Goal: Task Accomplishment & Management: Manage account settings

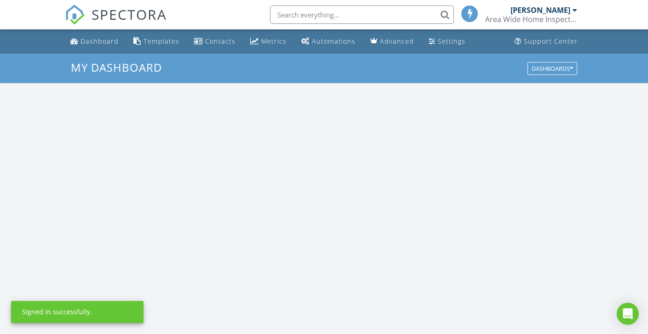
scroll to position [851, 662]
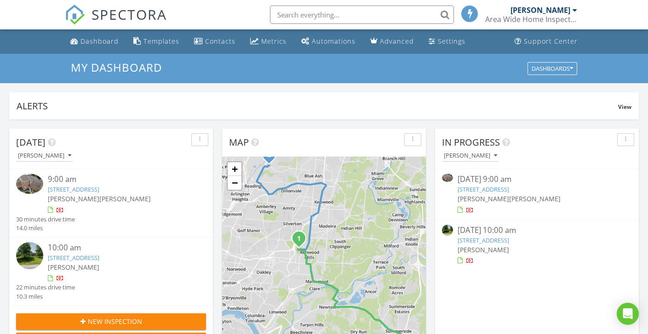
click at [500, 185] on link "5480 Windridge Dr 73, Cincinnati, OH 45243" at bounding box center [482, 189] width 51 height 8
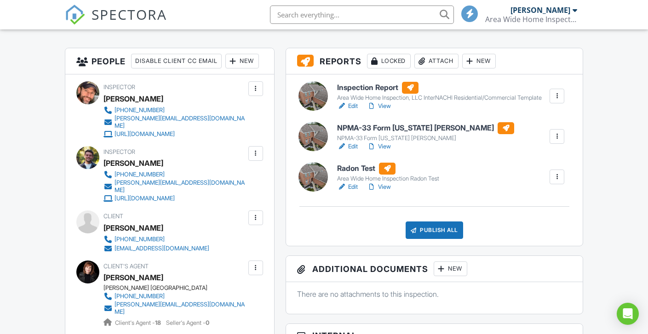
scroll to position [223, 0]
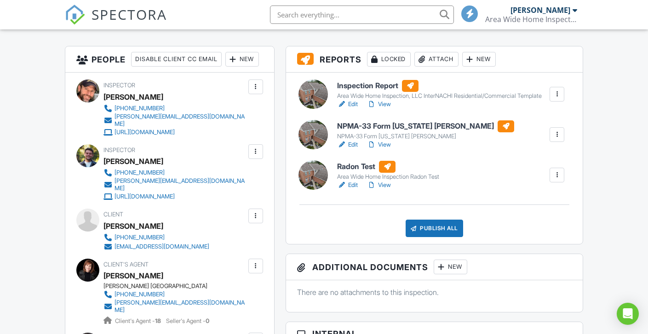
click at [383, 149] on link "View" at bounding box center [379, 144] width 24 height 9
click at [356, 109] on link "Edit" at bounding box center [347, 104] width 21 height 9
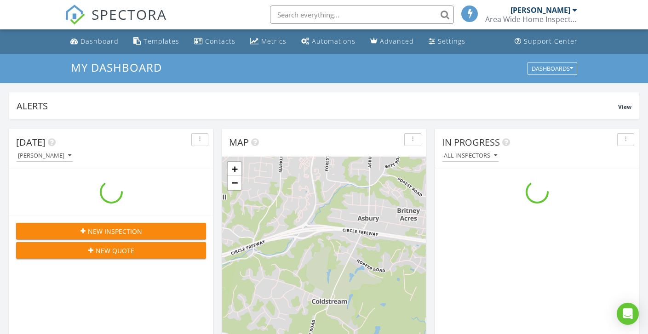
scroll to position [851, 662]
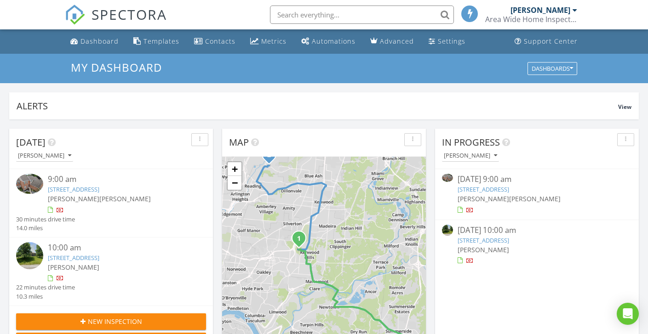
click at [485, 190] on link "5480 Windridge Dr 73, Cincinnati, OH 45243" at bounding box center [482, 189] width 51 height 8
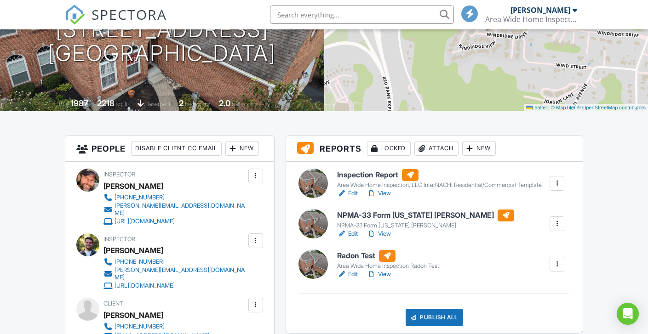
scroll to position [136, 0]
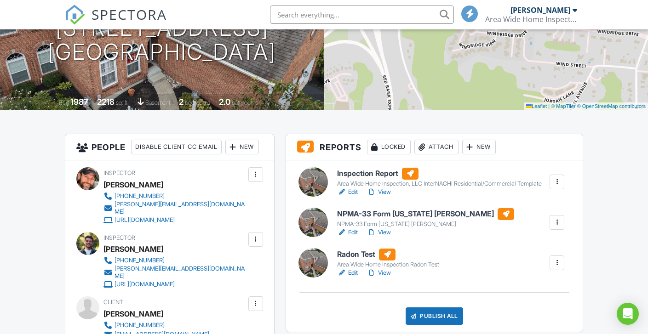
click at [383, 237] on link "View" at bounding box center [379, 232] width 24 height 9
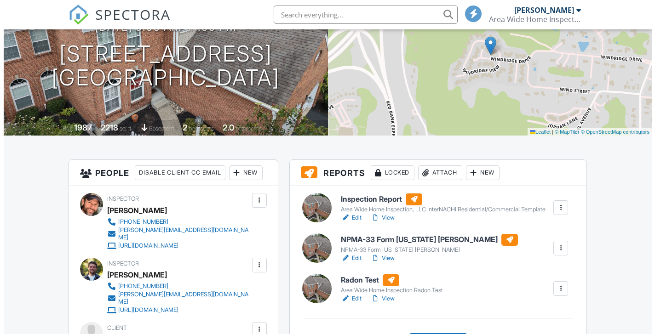
scroll to position [139, 0]
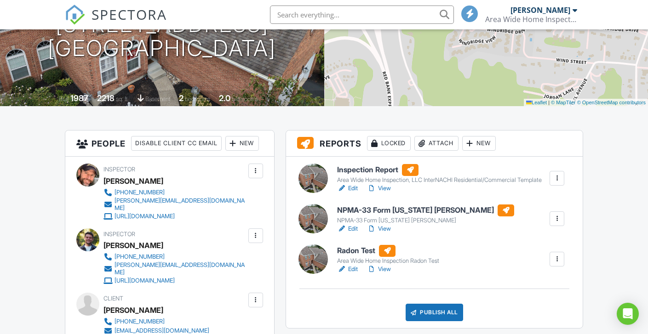
click at [557, 223] on div at bounding box center [556, 218] width 9 height 9
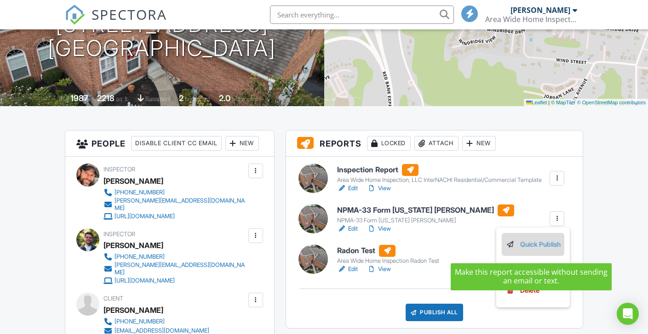
click at [539, 248] on link "Quick Publish" at bounding box center [532, 245] width 55 height 10
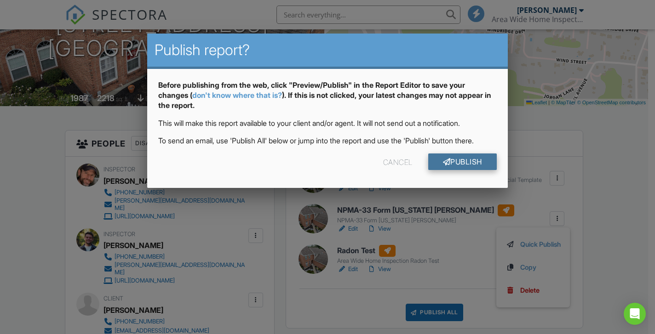
click at [469, 170] on link "Publish" at bounding box center [462, 162] width 69 height 17
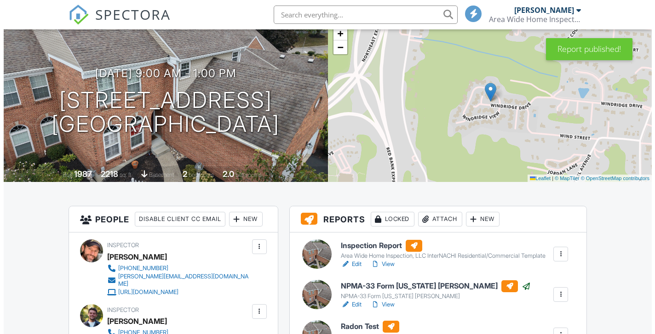
scroll to position [121, 0]
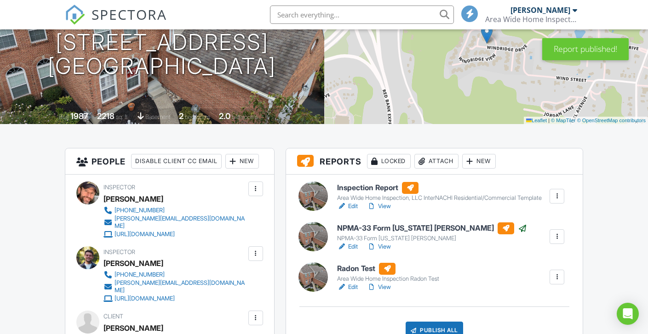
click at [556, 199] on div at bounding box center [556, 196] width 9 height 9
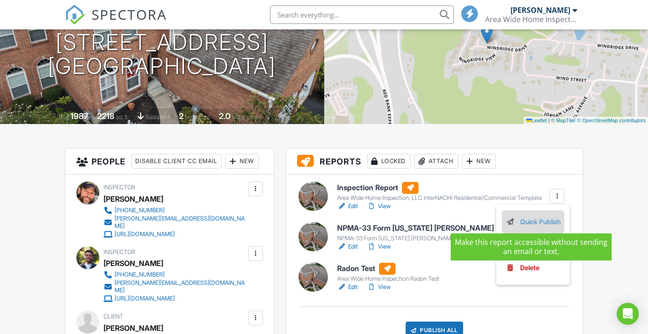
click at [536, 221] on link "Quick Publish" at bounding box center [532, 222] width 55 height 10
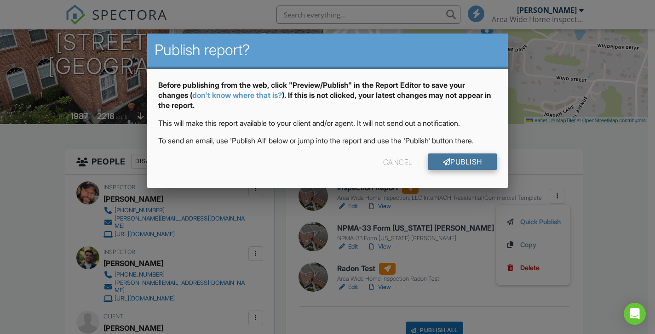
click at [458, 170] on link "Publish" at bounding box center [462, 162] width 69 height 17
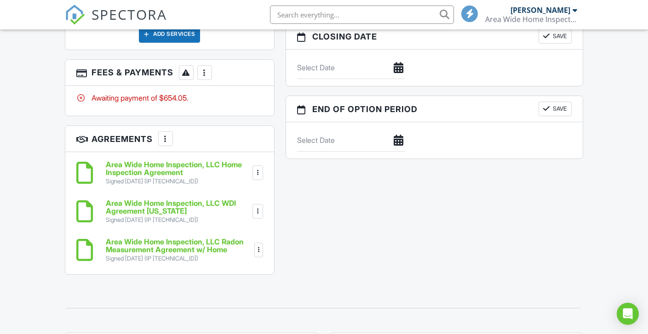
scroll to position [924, 0]
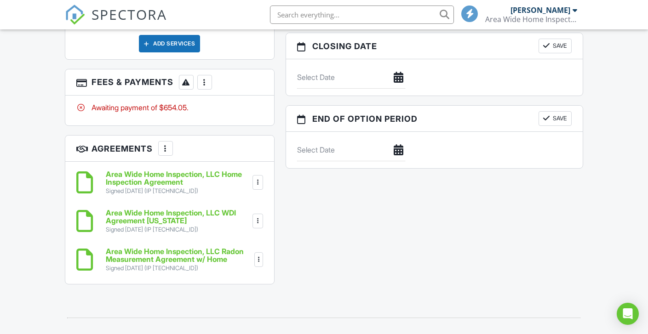
click at [205, 78] on div at bounding box center [204, 82] width 9 height 9
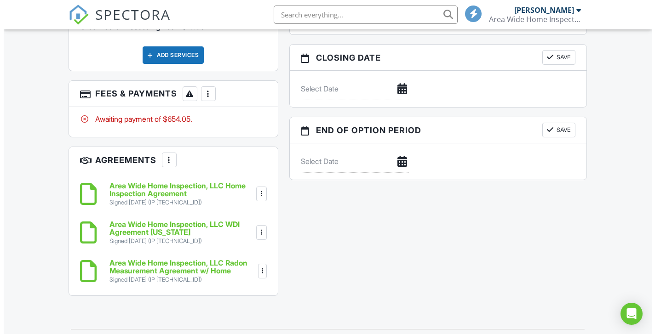
scroll to position [910, 0]
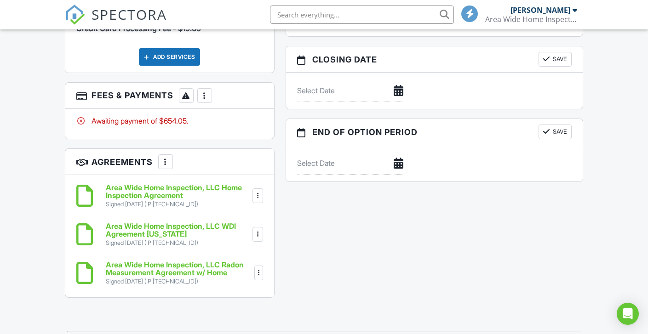
click at [209, 91] on div at bounding box center [204, 95] width 9 height 9
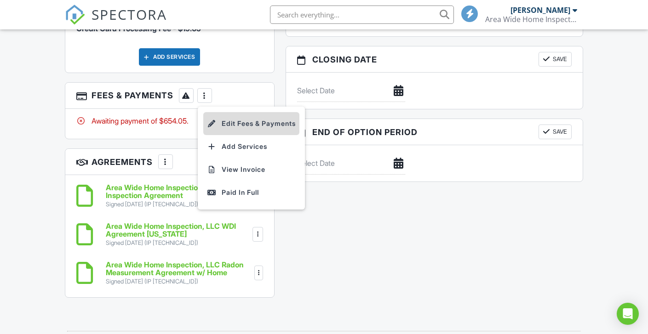
click at [240, 120] on li "Edit Fees & Payments" at bounding box center [251, 123] width 96 height 23
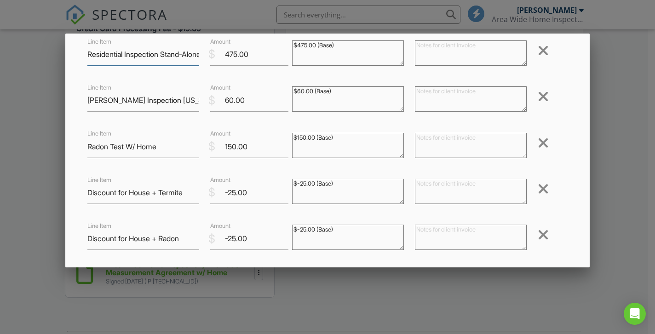
scroll to position [154, 0]
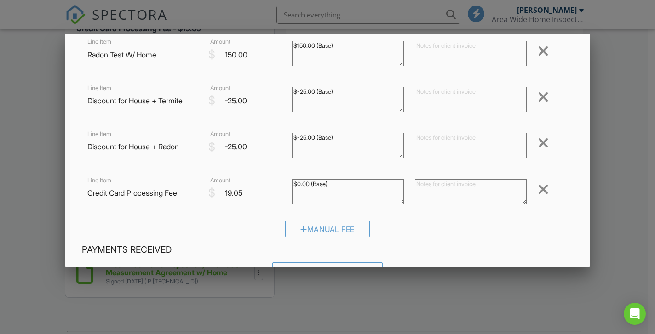
click at [537, 191] on div at bounding box center [542, 189] width 11 height 15
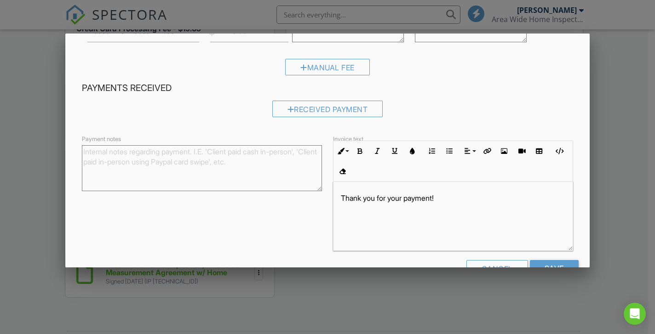
scroll to position [299, 0]
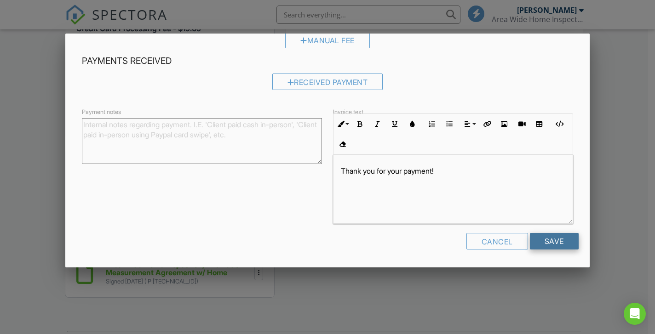
click at [556, 240] on input "Save" at bounding box center [554, 241] width 49 height 17
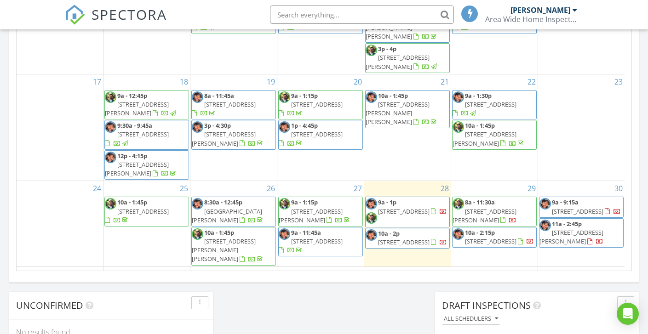
scroll to position [131, 0]
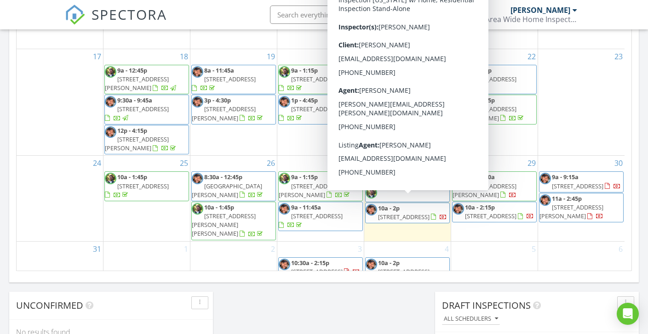
click at [406, 217] on span "9865 Winnebago Trail, Cincinnati 45241" at bounding box center [403, 217] width 51 height 8
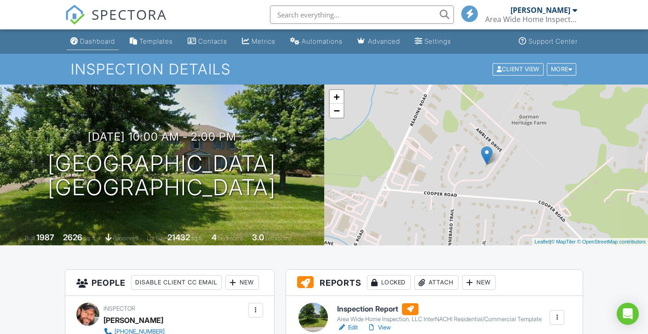
click at [84, 38] on div "Dashboard" at bounding box center [97, 41] width 35 height 8
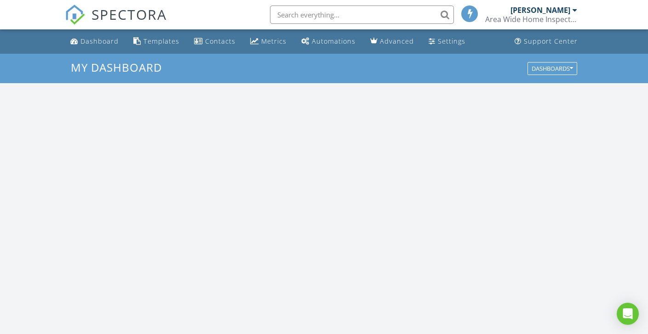
scroll to position [851, 662]
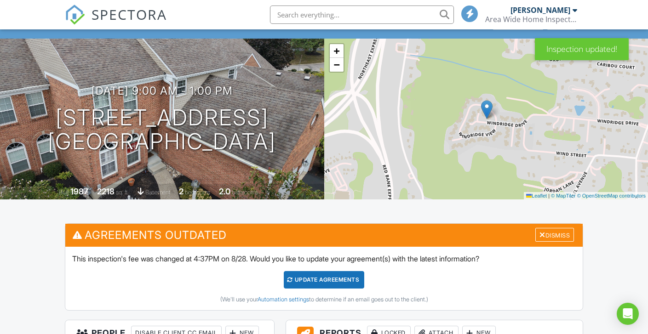
scroll to position [78, 0]
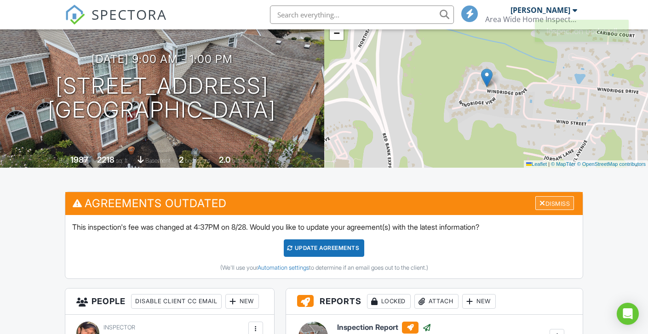
click at [562, 207] on div "Dismiss" at bounding box center [554, 203] width 39 height 14
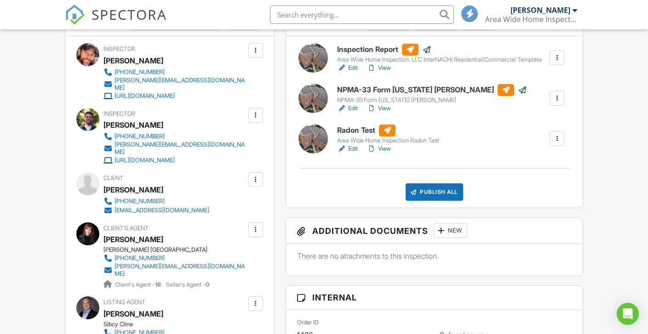
scroll to position [275, 0]
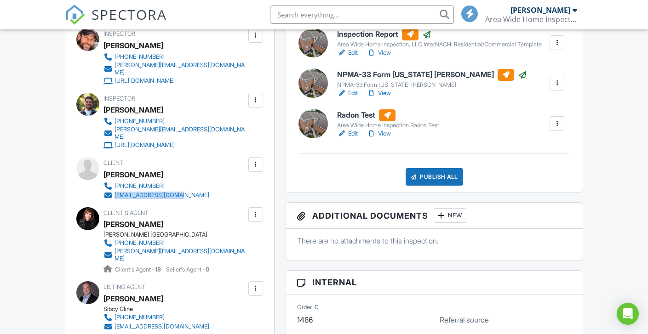
copy link "[EMAIL_ADDRESS][DOMAIN_NAME]"
click at [71, 224] on div "Inspector Adam Crock (513)802-3164 adam@areawidehomeinspection.com https://www.…" at bounding box center [169, 224] width 209 height 406
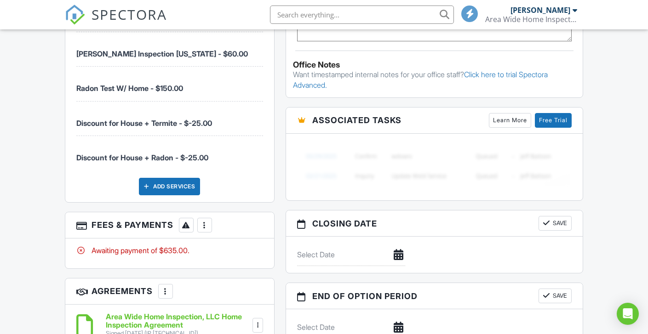
scroll to position [867, 0]
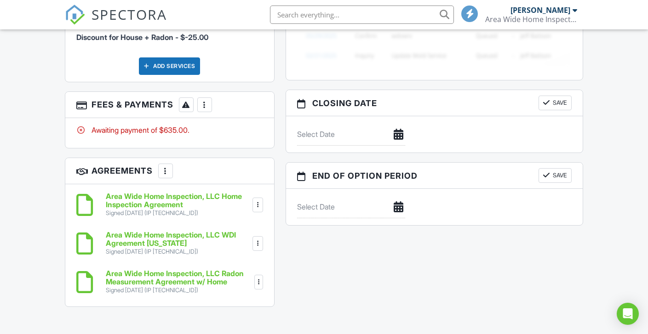
click at [205, 101] on div at bounding box center [204, 104] width 9 height 9
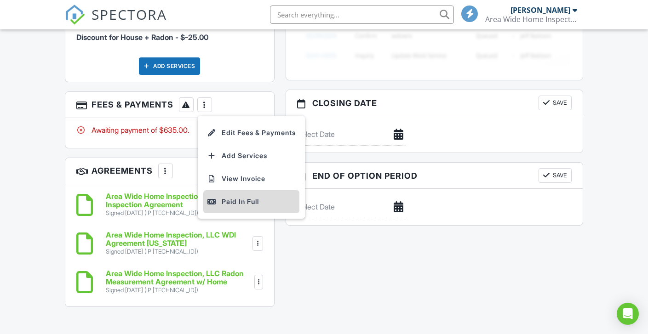
click at [247, 191] on li "Paid In Full" at bounding box center [251, 201] width 96 height 23
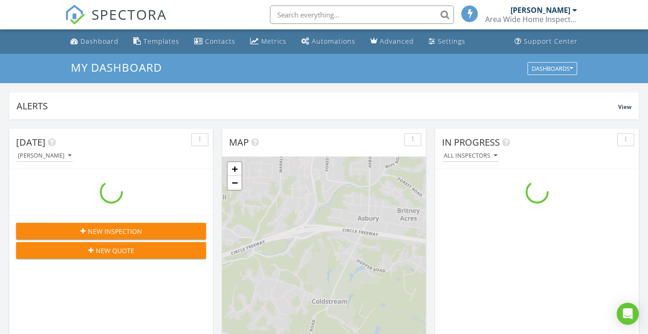
scroll to position [851, 662]
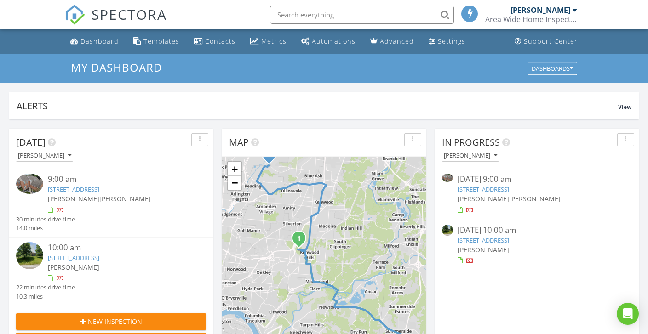
click at [217, 44] on div "Contacts" at bounding box center [220, 41] width 30 height 9
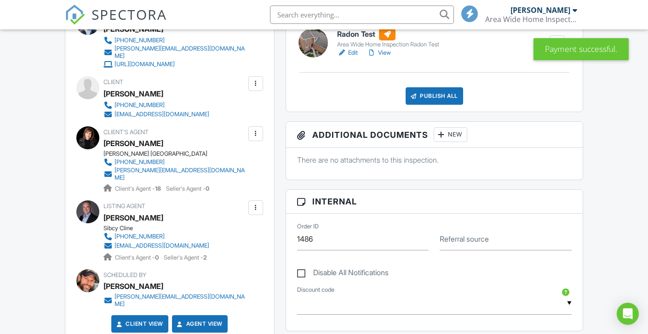
click at [256, 88] on div at bounding box center [255, 83] width 9 height 9
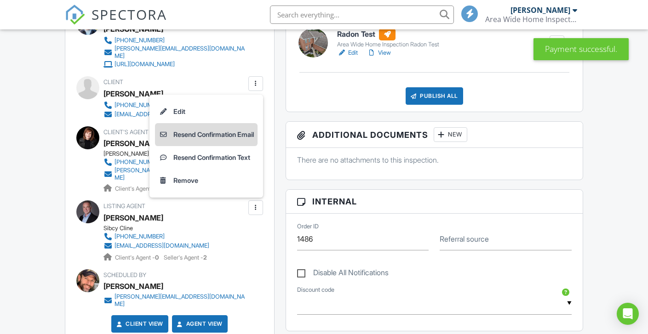
click at [204, 144] on li "Resend Confirmation Email" at bounding box center [206, 134] width 103 height 23
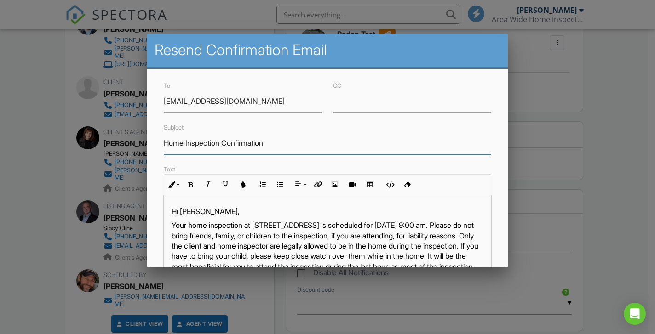
click at [289, 147] on input "Home Inspection Confirmation" at bounding box center [327, 143] width 327 height 23
type input "Home Inspection Report Ready"
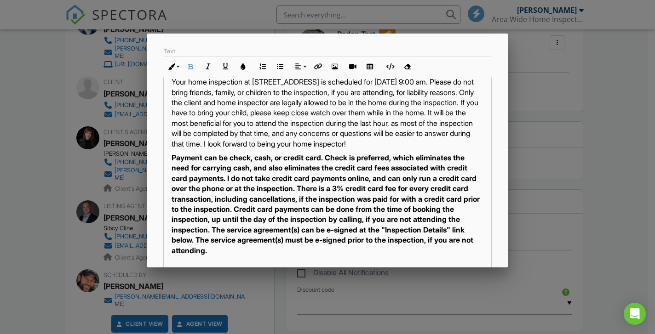
scroll to position [4, 0]
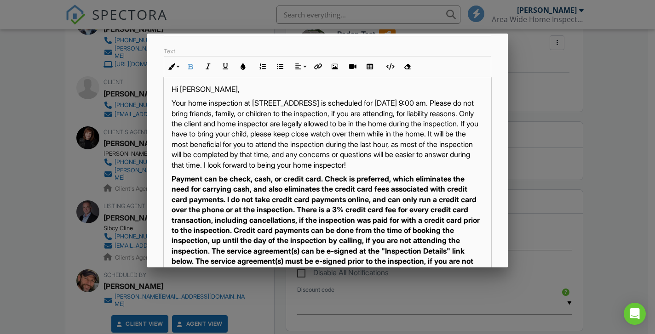
drag, startPoint x: 347, startPoint y: 229, endPoint x: 249, endPoint y: 104, distance: 158.9
click at [249, 104] on div "Hi [PERSON_NAME], Your home inspection at [STREET_ADDRESS] is scheduled for [DA…" at bounding box center [327, 305] width 326 height 465
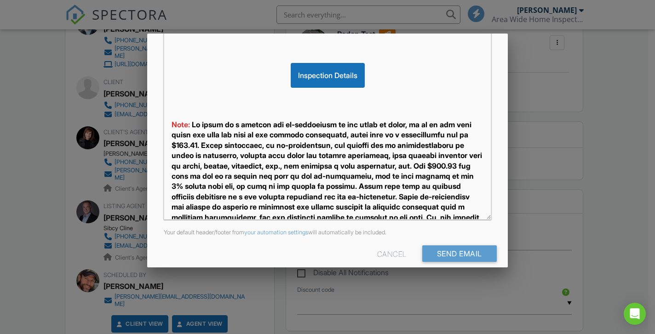
scroll to position [218, 0]
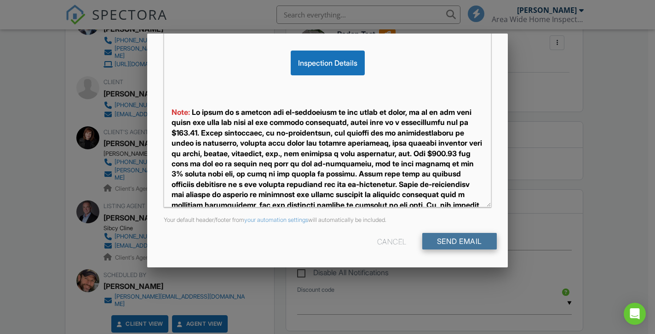
click at [462, 235] on input "Send Email" at bounding box center [459, 241] width 74 height 17
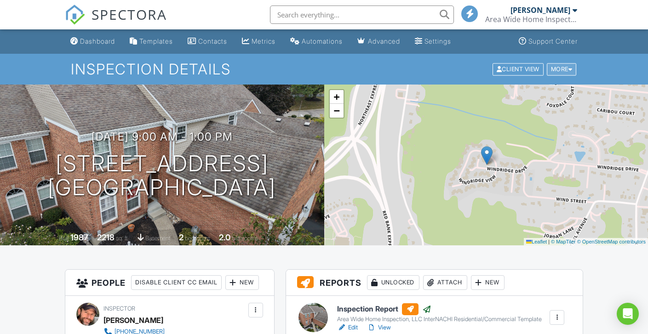
click at [572, 72] on div "More" at bounding box center [562, 69] width 30 height 12
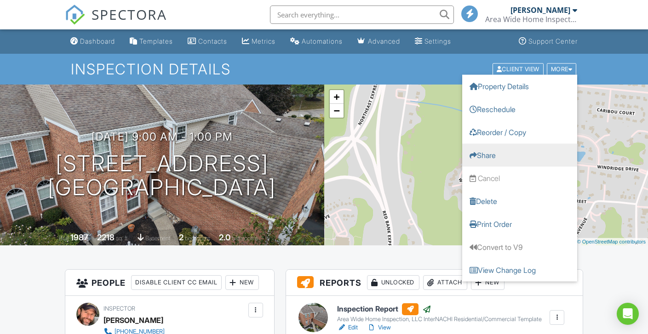
click at [501, 160] on link "Share" at bounding box center [519, 154] width 115 height 23
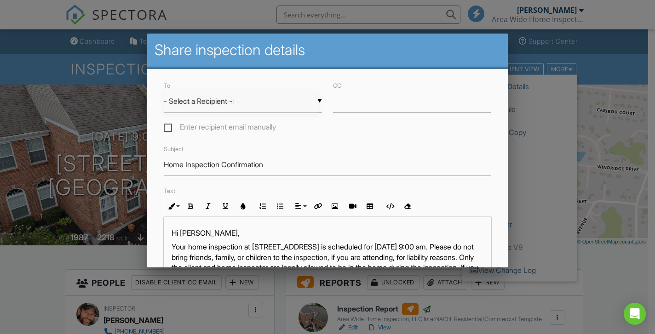
click at [237, 103] on div "▼ - Select a Recipient - - Select a Recipient - Denise Osterhues (Client) Teri …" at bounding box center [243, 101] width 158 height 23
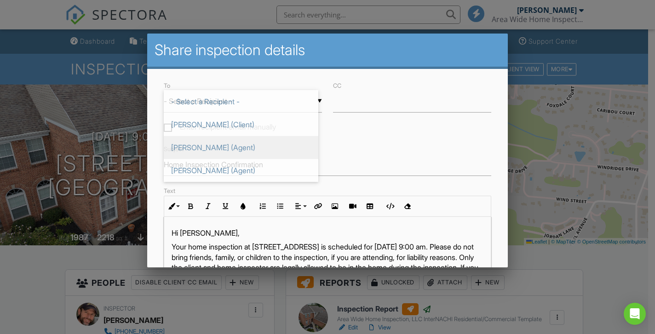
click at [175, 146] on span "Teri Herrmann (Agent)" at bounding box center [241, 147] width 154 height 23
type input "Teri Herrmann (Agent)"
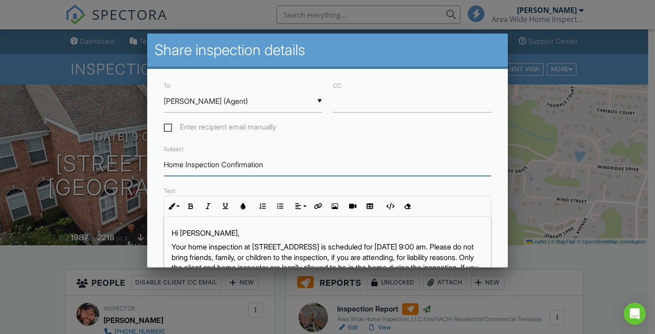
click at [273, 165] on input "Home Inspection Confirmation" at bounding box center [327, 165] width 327 height 23
type input "Home Inspection Report Ready"
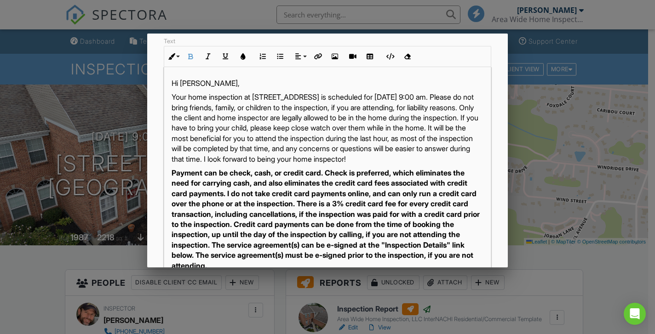
drag, startPoint x: 344, startPoint y: 209, endPoint x: 182, endPoint y: 83, distance: 205.4
click at [182, 83] on div "Hi Denise, Your home inspection at 5480 Windridge Dr 73, Cincinnati, OH 45243 i…" at bounding box center [327, 299] width 326 height 465
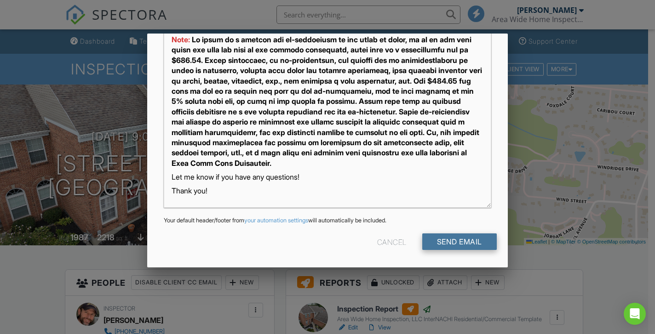
scroll to position [239, 0]
click at [469, 238] on input "Send Email" at bounding box center [459, 242] width 74 height 17
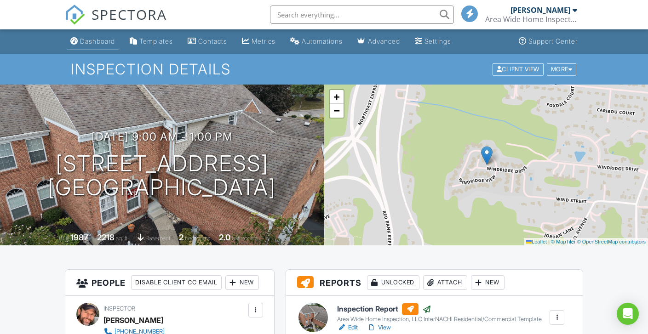
click at [97, 41] on div "Dashboard" at bounding box center [97, 41] width 35 height 8
click at [0, 0] on div at bounding box center [0, 0] width 0 height 0
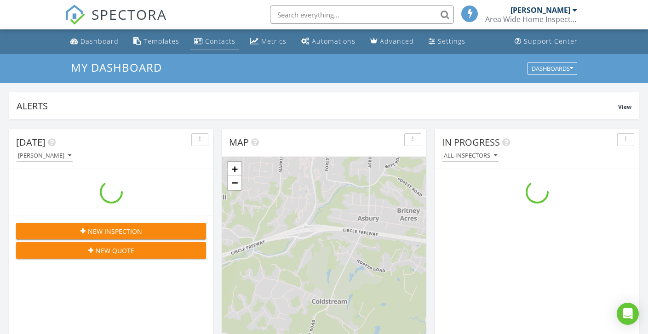
scroll to position [851, 662]
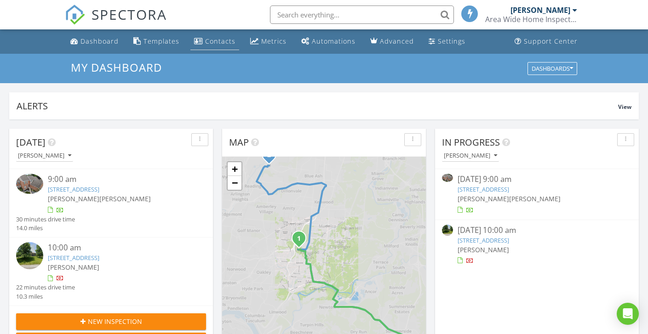
click at [218, 41] on div "Contacts" at bounding box center [220, 41] width 30 height 9
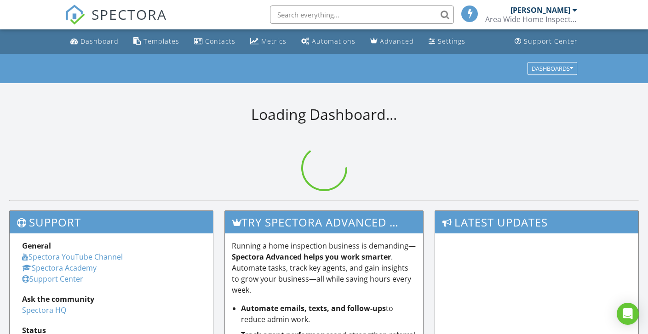
click at [361, 15] on input "text" at bounding box center [362, 15] width 184 height 18
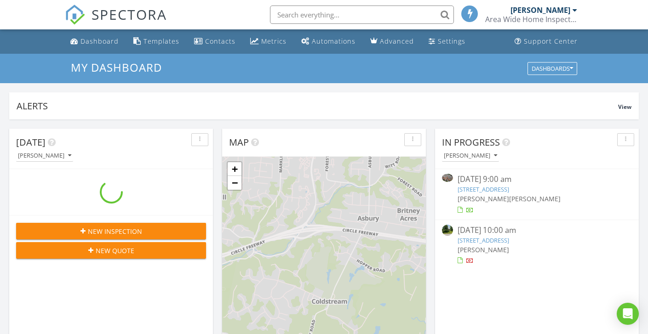
scroll to position [851, 662]
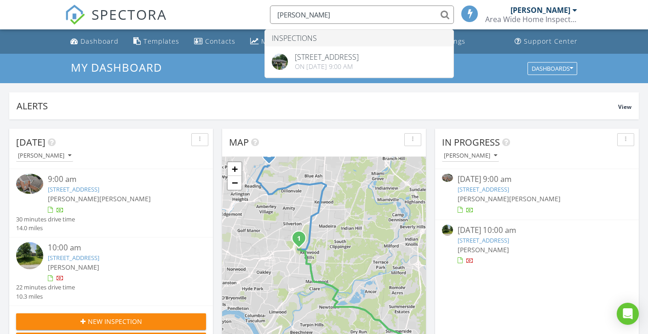
click at [244, 11] on div "SPECTORA bruce steinhard Inspections 9125 Round Top, Cincinnati, OH 45251 On 08…" at bounding box center [324, 14] width 518 height 29
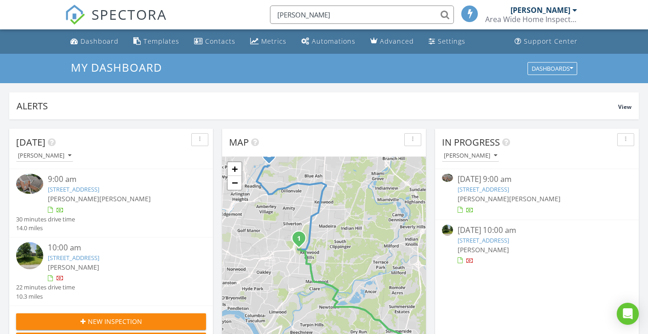
click at [383, 12] on input "bruce steinhard" at bounding box center [362, 15] width 184 height 18
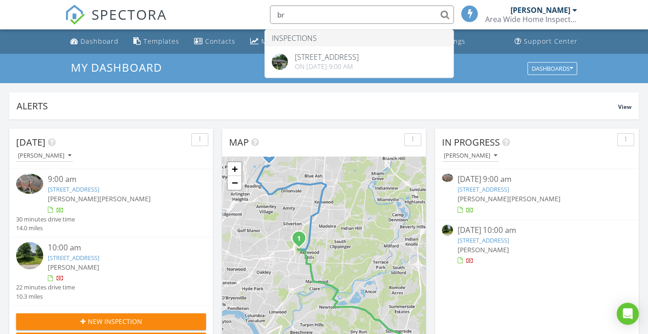
type input "b"
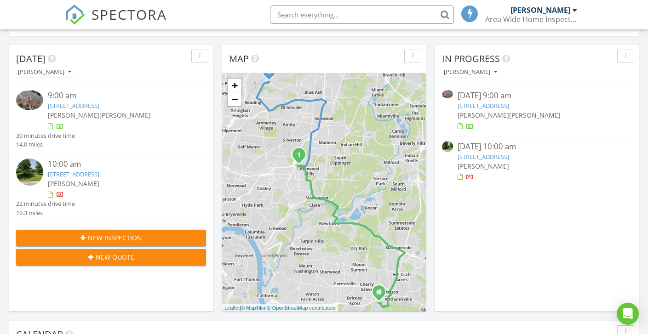
scroll to position [67, 0]
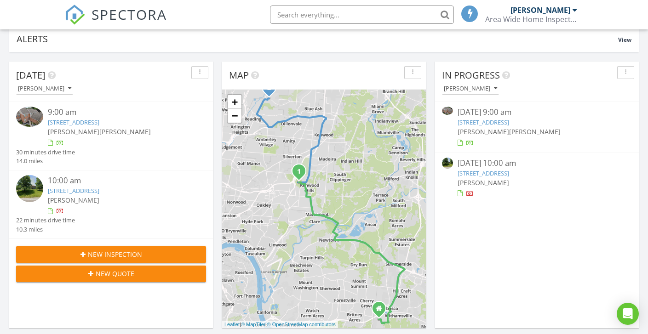
click at [144, 257] on div "New Inspection" at bounding box center [110, 255] width 175 height 10
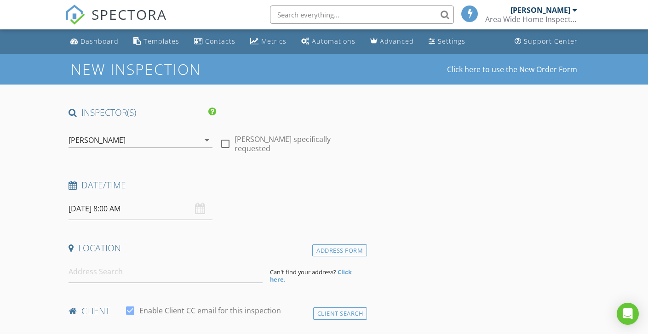
click at [95, 137] on div "[PERSON_NAME]" at bounding box center [97, 140] width 57 height 8
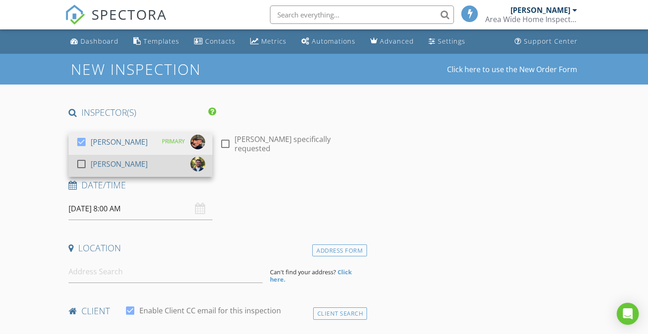
click at [86, 161] on div at bounding box center [82, 164] width 16 height 16
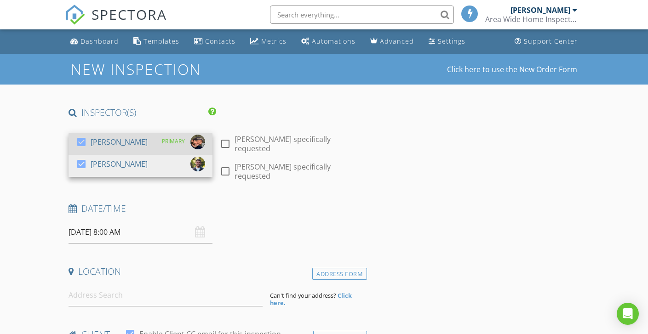
click at [84, 142] on div at bounding box center [82, 142] width 16 height 16
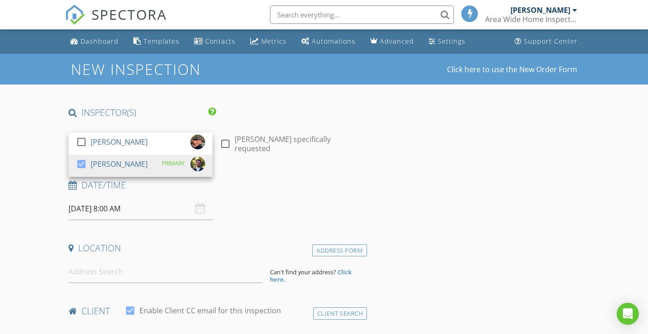
click at [82, 208] on input "08/29/2025 8:00 AM" at bounding box center [141, 209] width 144 height 23
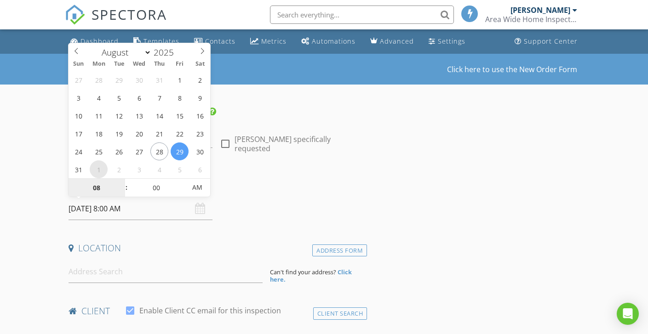
select select "8"
type input "09/01/2025 8:00 AM"
type input "09"
type input "[DATE] 9:00 AM"
click at [121, 180] on span at bounding box center [122, 183] width 6 height 9
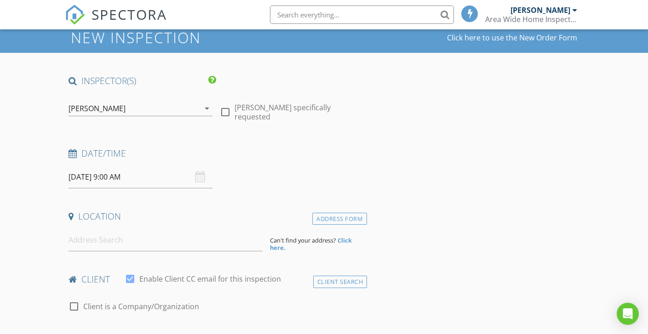
scroll to position [33, 0]
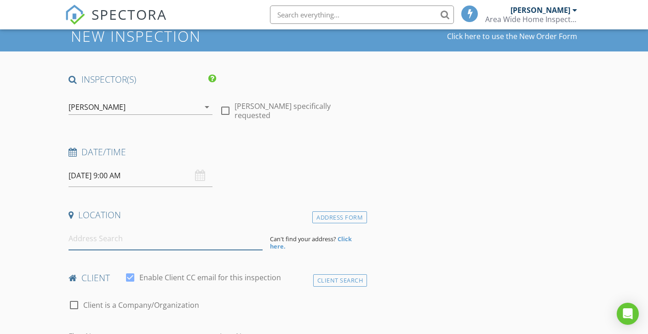
click at [117, 248] on input at bounding box center [166, 239] width 194 height 23
type input "3326 Bauerwoods Drive, Cincinnati, OH, USA"
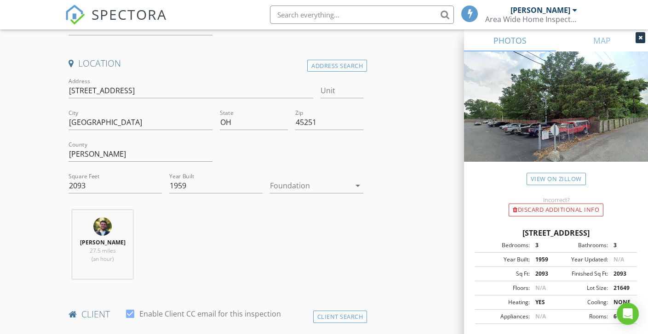
scroll to position [193, 0]
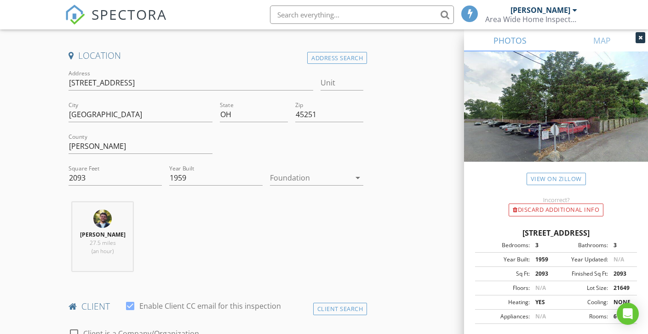
click at [286, 177] on div at bounding box center [310, 178] width 80 height 15
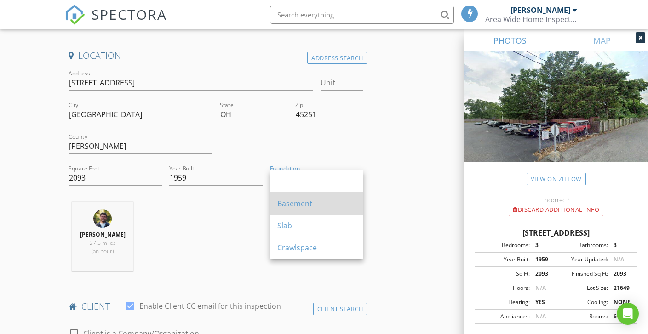
click at [291, 201] on div "Basement" at bounding box center [316, 203] width 79 height 11
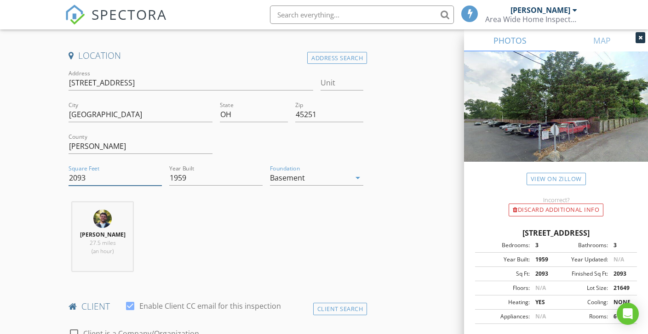
click at [125, 179] on input "2093" at bounding box center [115, 178] width 93 height 15
type input "2"
type input "1495"
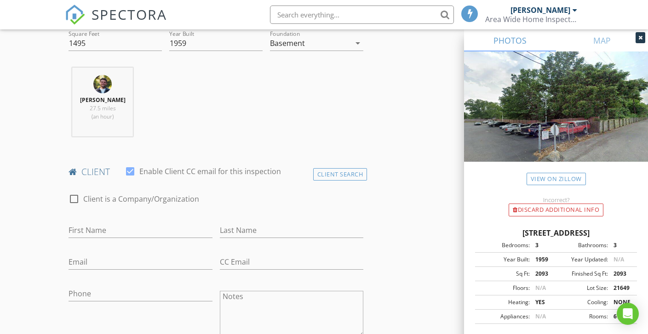
scroll to position [388, 0]
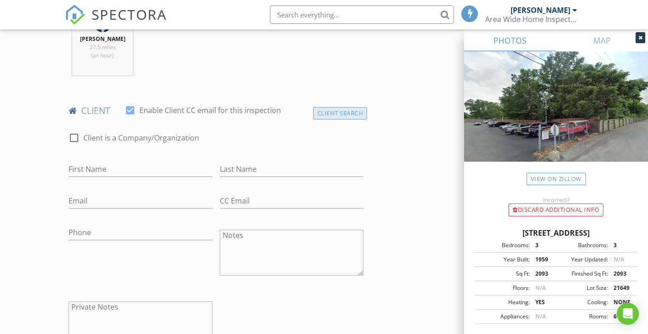
click at [342, 110] on div "Client Search" at bounding box center [340, 113] width 54 height 12
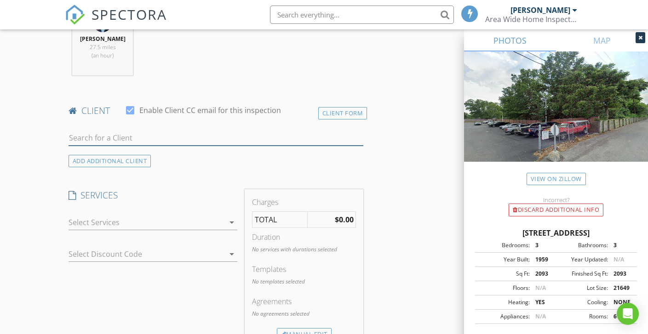
click at [170, 136] on input "text" at bounding box center [216, 138] width 295 height 15
type input "Bruce Stein"
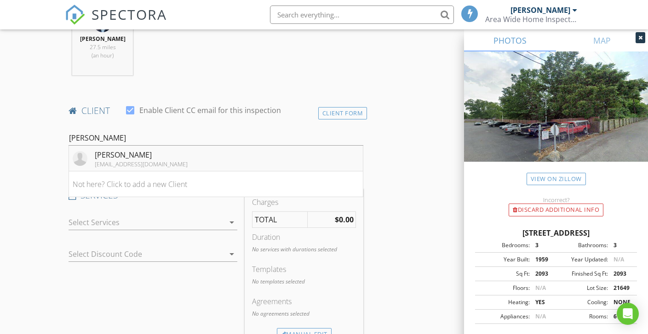
click at [176, 153] on li "Bruce Steinhard bksteinhard@gmail.com" at bounding box center [216, 159] width 294 height 26
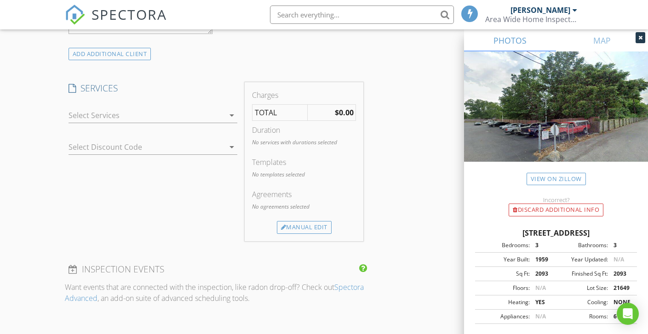
scroll to position [702, 0]
click at [137, 110] on div at bounding box center [147, 115] width 156 height 15
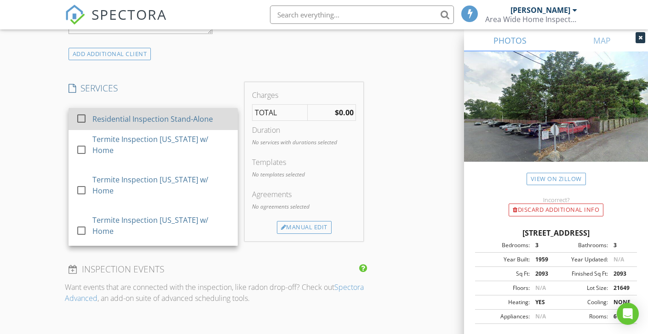
click at [137, 112] on div "Residential Inspection Stand-Alone" at bounding box center [161, 119] width 138 height 18
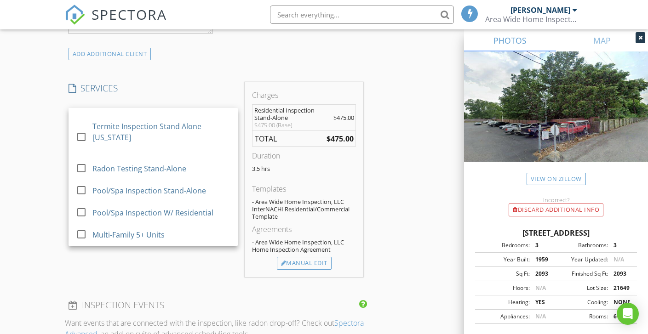
scroll to position [565, 0]
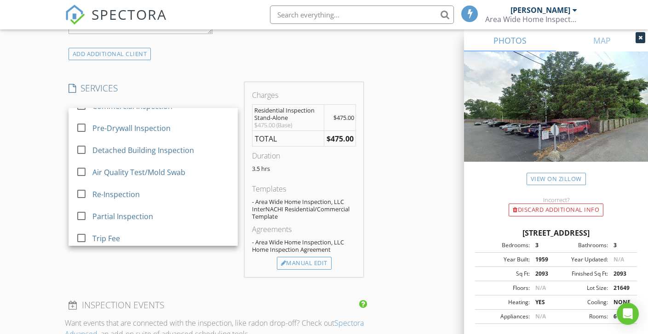
click at [152, 296] on div "Credit Card Processing Fee" at bounding box center [138, 301] width 93 height 11
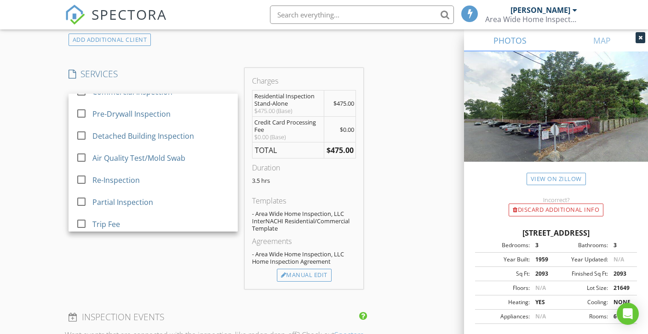
scroll to position [720, 0]
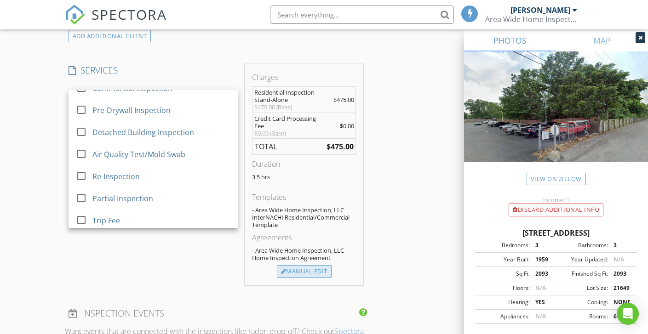
click at [307, 272] on div "Manual Edit" at bounding box center [304, 271] width 55 height 13
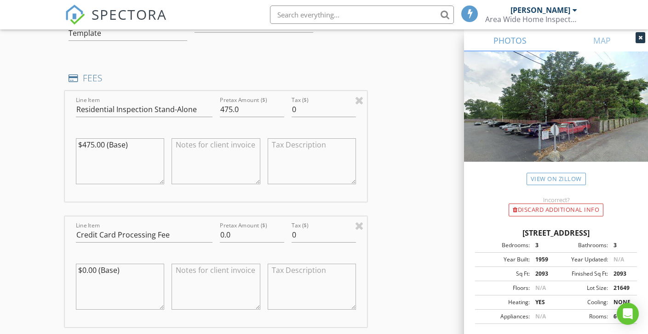
scroll to position [815, 0]
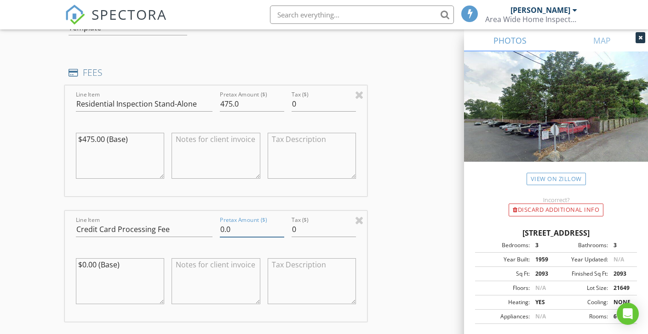
click at [222, 229] on input "0.0" at bounding box center [252, 229] width 64 height 15
type input "14.25"
click at [228, 246] on div at bounding box center [252, 244] width 64 height 6
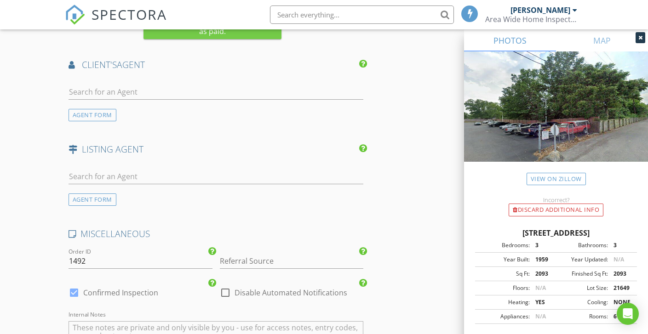
scroll to position [1342, 0]
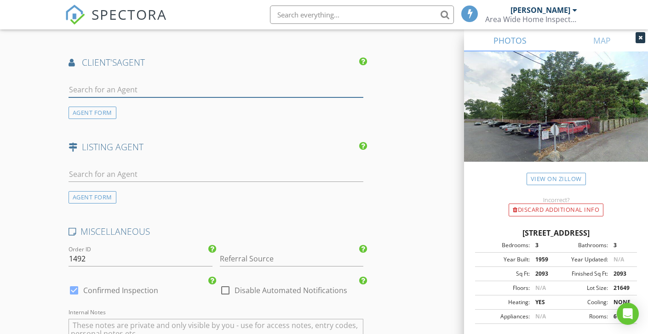
click at [172, 89] on input "text" at bounding box center [216, 89] width 295 height 15
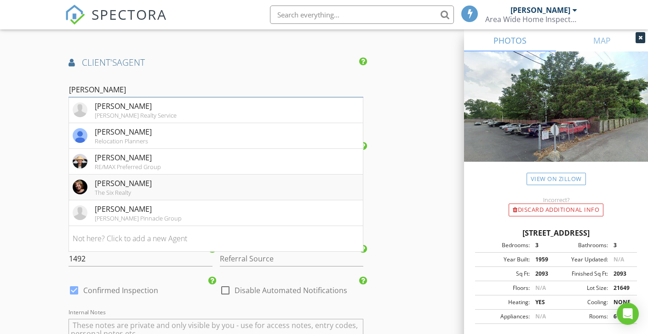
type input "Pam"
click at [145, 183] on div "Pamela Stanley" at bounding box center [123, 183] width 57 height 11
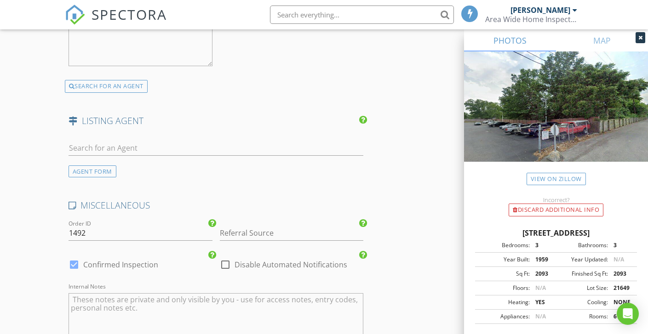
scroll to position [1599, 0]
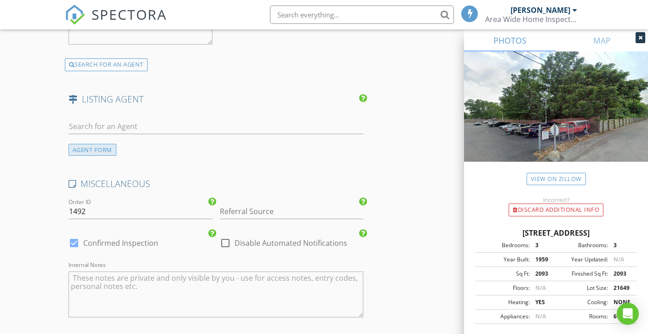
click at [103, 150] on div "AGENT FORM" at bounding box center [93, 150] width 48 height 12
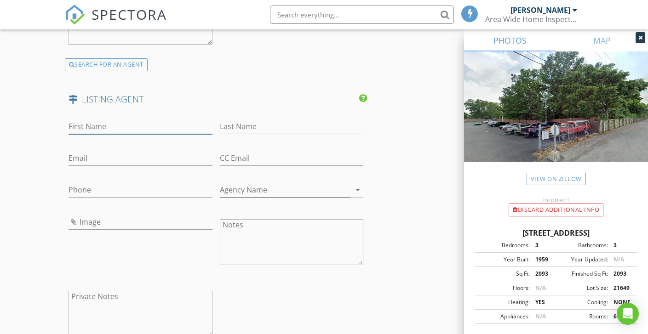
click at [102, 126] on input "First Name" at bounding box center [141, 126] width 144 height 15
type input "Scott"
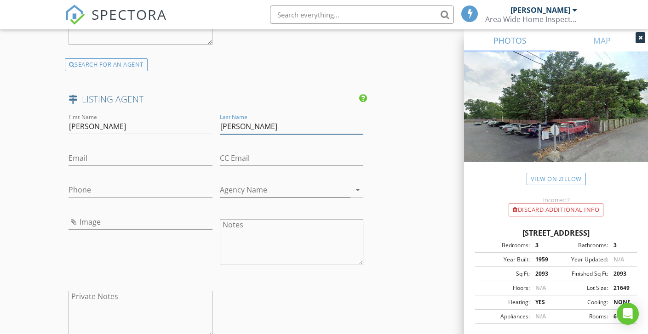
type input "Marvin"
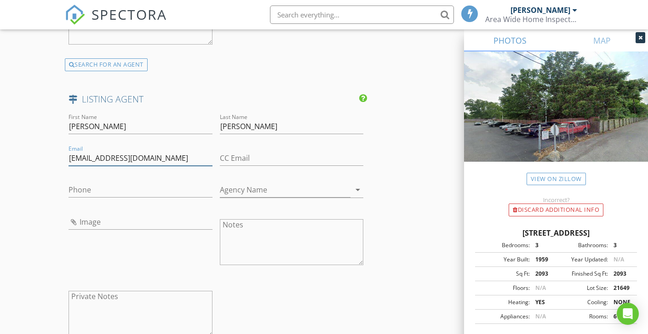
type input "teamresultsohio@gmail.com"
click at [105, 188] on input "Phone" at bounding box center [141, 190] width 144 height 15
type input "614-382-2124"
click at [274, 190] on input "Agency Name" at bounding box center [285, 190] width 131 height 15
click at [257, 276] on div at bounding box center [292, 277] width 144 height 6
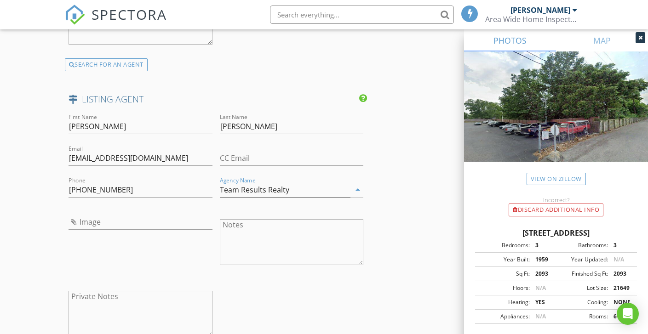
type input "Team Results Realty"
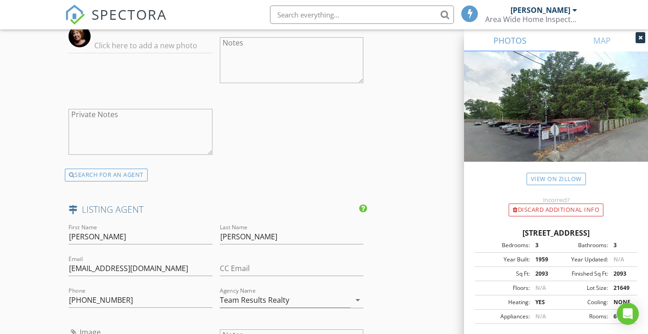
scroll to position [1969, 0]
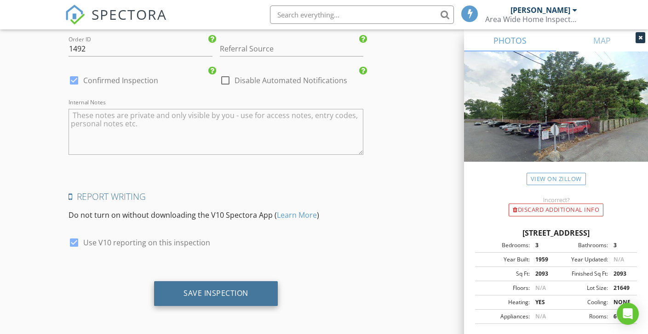
click at [235, 293] on div "Save Inspection" at bounding box center [215, 293] width 65 height 9
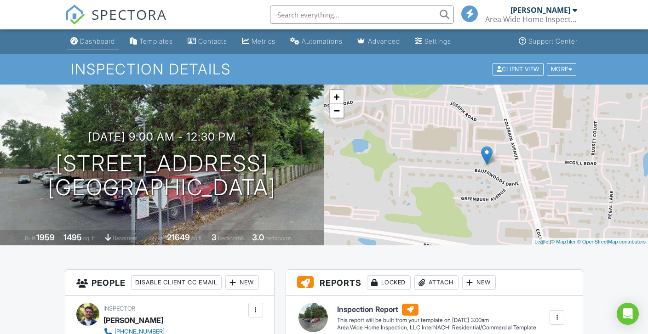
click at [90, 38] on div "Dashboard" at bounding box center [97, 41] width 35 height 8
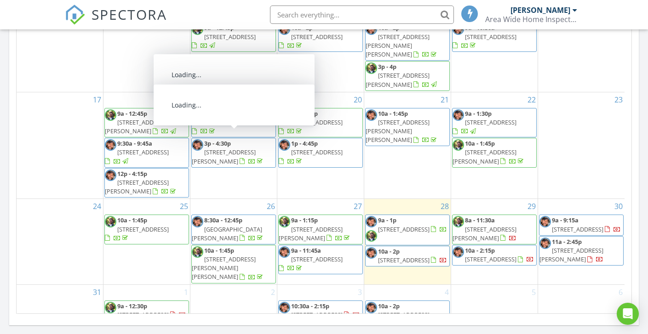
scroll to position [131, 0]
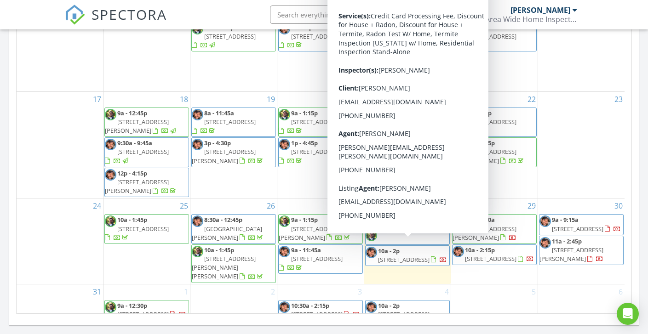
click at [406, 256] on span "9865 Winnebago Trail, Cincinnati 45241" at bounding box center [403, 260] width 51 height 8
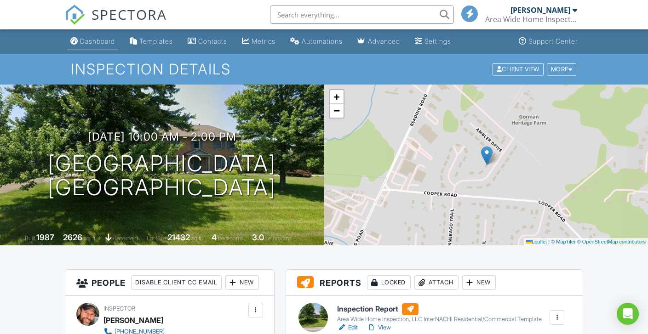
click at [95, 42] on div "Dashboard" at bounding box center [97, 41] width 35 height 8
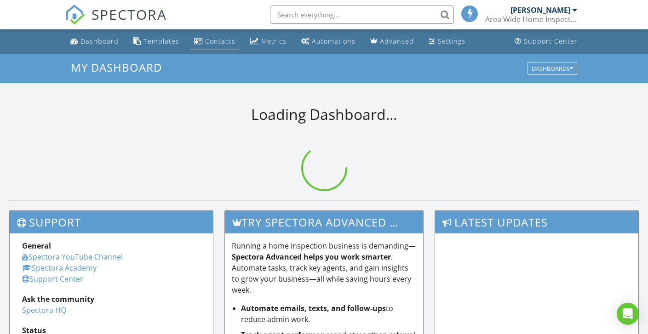
click at [212, 40] on div "Contacts" at bounding box center [220, 41] width 30 height 9
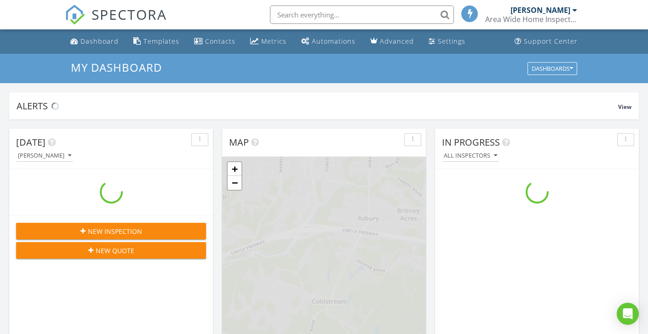
scroll to position [851, 662]
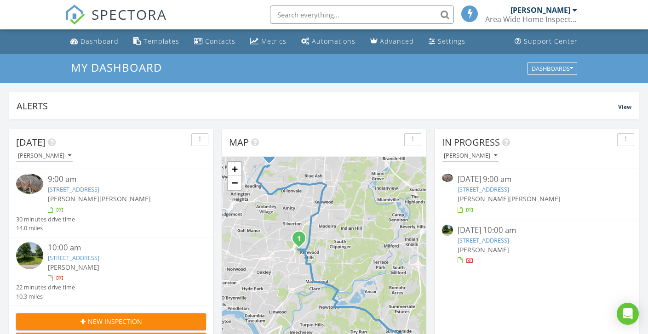
click at [507, 238] on link "9865 Winnebago Trail, Cincinnati, OH 45241" at bounding box center [482, 240] width 51 height 8
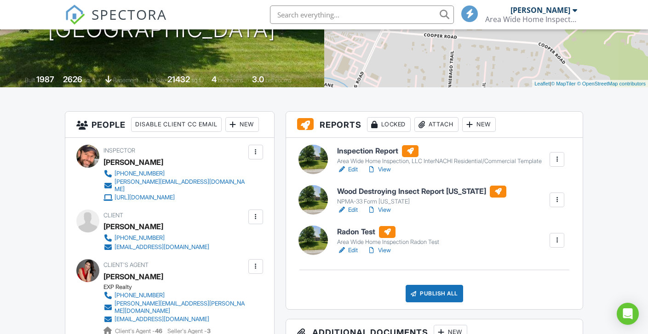
scroll to position [159, 0]
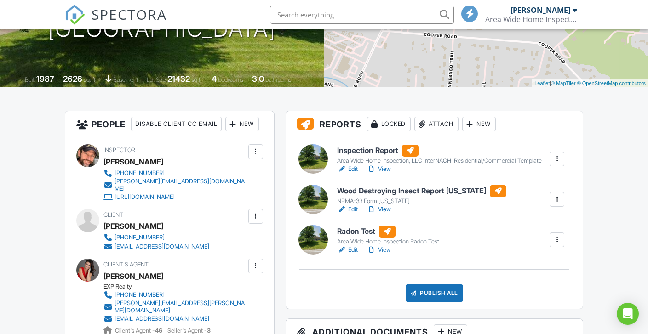
click at [353, 214] on link "Edit" at bounding box center [347, 209] width 21 height 9
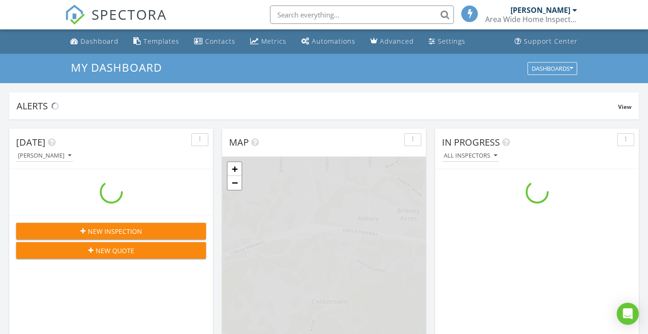
scroll to position [851, 662]
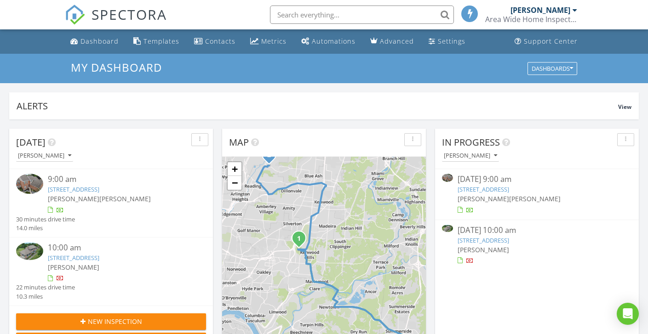
click at [490, 242] on link "9865 Winnebago Trail, Cincinnati, OH 45241" at bounding box center [482, 240] width 51 height 8
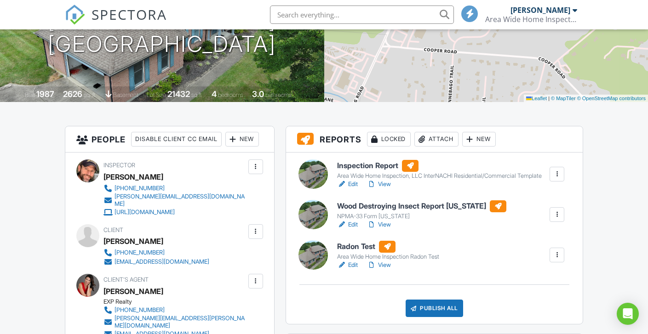
scroll to position [144, 0]
click at [351, 269] on link "Edit" at bounding box center [347, 264] width 21 height 9
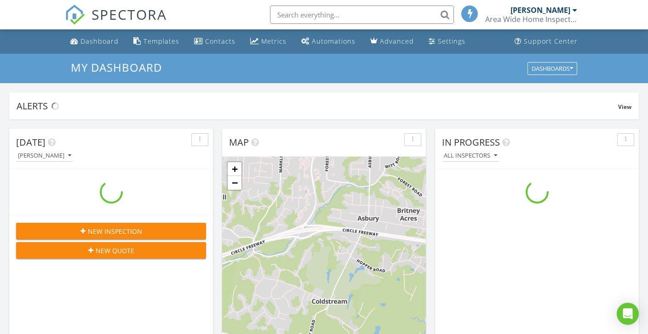
scroll to position [851, 662]
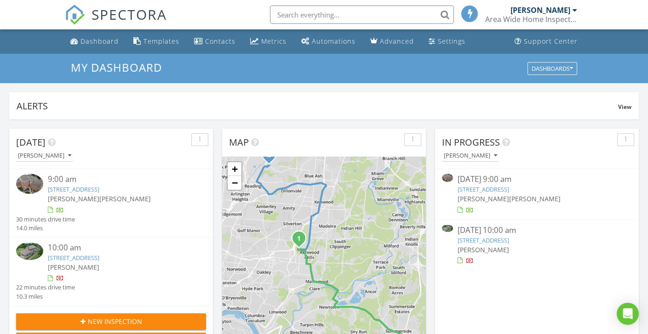
click at [488, 239] on link "9865 Winnebago Trail, Cincinnati, OH 45241" at bounding box center [482, 240] width 51 height 8
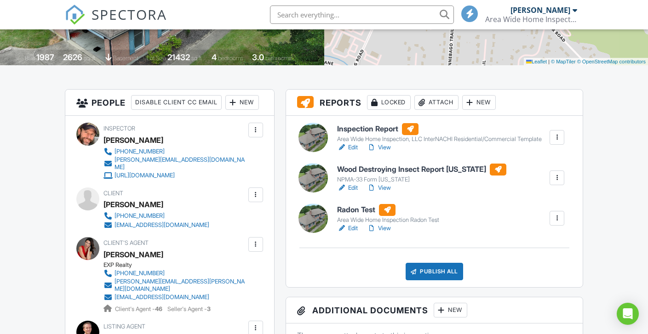
scroll to position [202, 0]
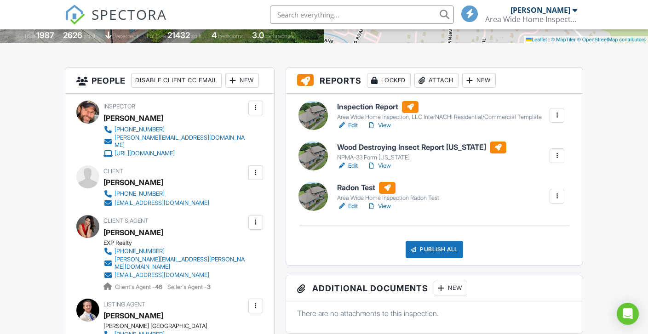
click at [351, 130] on link "Edit" at bounding box center [347, 125] width 21 height 9
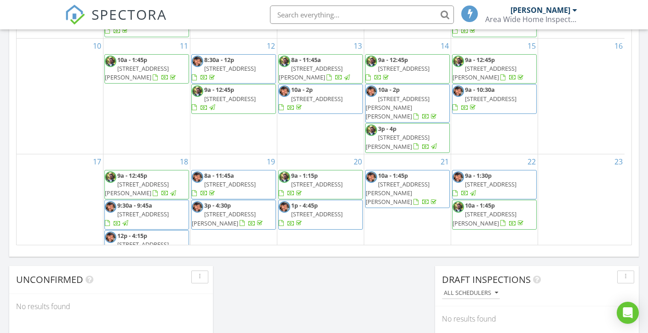
scroll to position [131, 0]
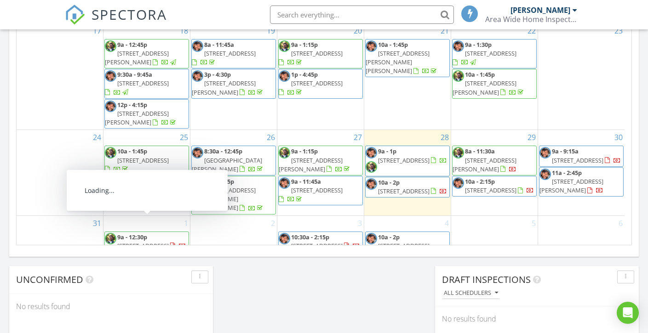
click at [152, 242] on span "3326 Bauerwoods Dr, Cincinnati 45251" at bounding box center [142, 246] width 51 height 8
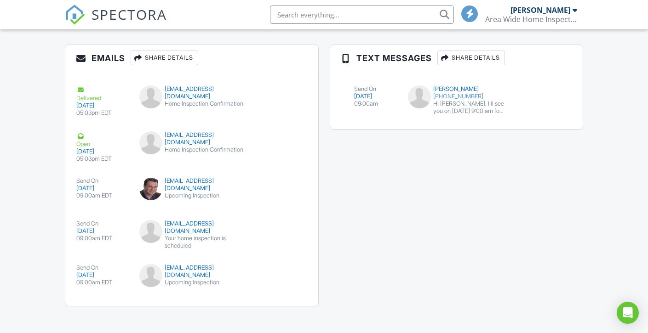
scroll to position [1030, 0]
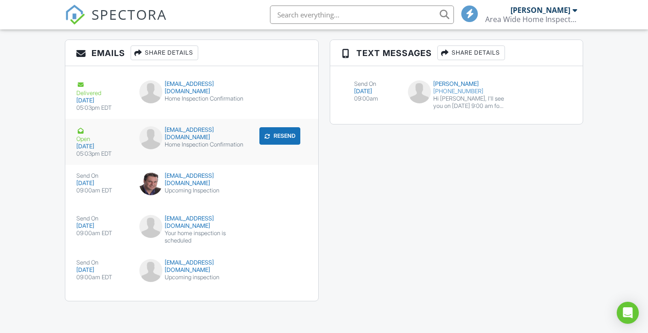
click at [210, 141] on div "Home Inspection Confirmation" at bounding box center [191, 144] width 104 height 7
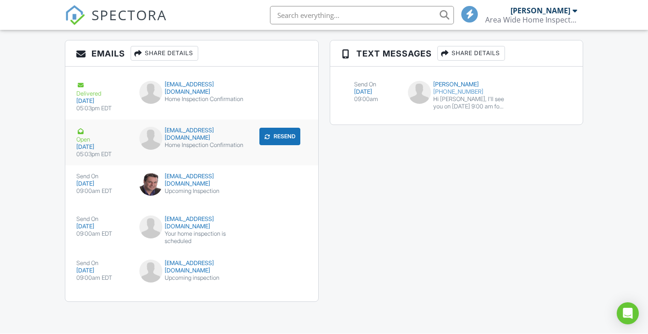
scroll to position [1029, 0]
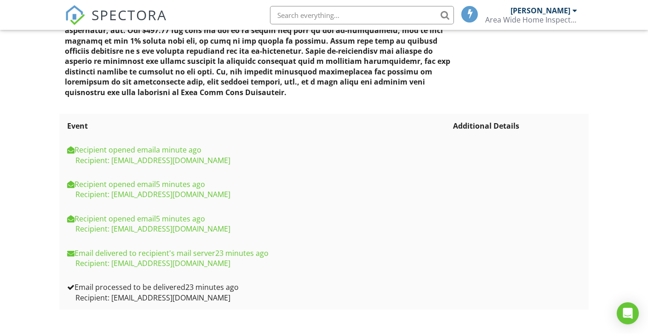
scroll to position [257, 0]
